Goal: Information Seeking & Learning: Learn about a topic

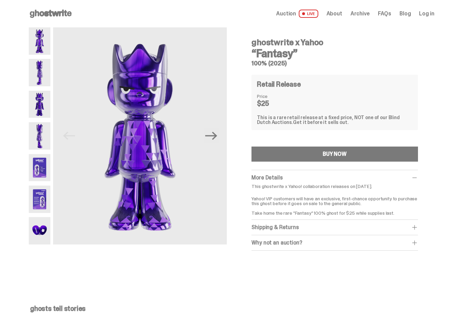
click at [48, 80] on img at bounding box center [40, 72] width 22 height 27
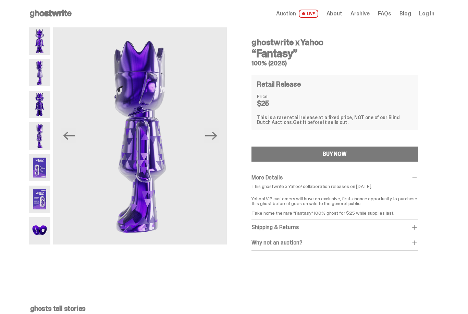
click at [41, 111] on img at bounding box center [40, 104] width 22 height 27
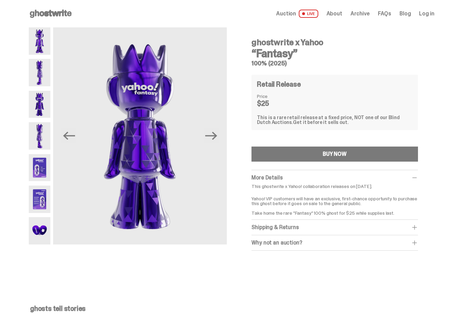
click at [43, 132] on img at bounding box center [40, 135] width 22 height 27
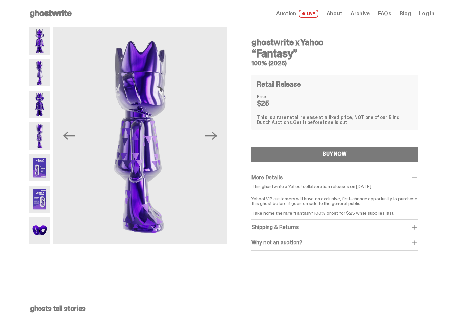
click at [50, 167] on img at bounding box center [40, 167] width 22 height 27
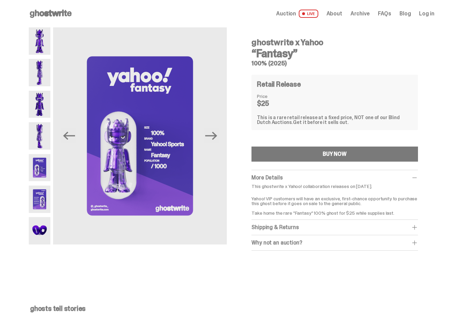
click at [47, 211] on img at bounding box center [40, 199] width 22 height 27
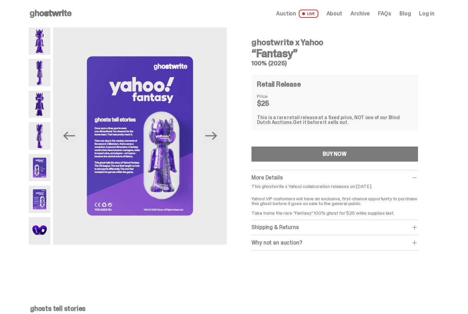
click at [47, 227] on img at bounding box center [40, 230] width 22 height 27
